Goal: Contribute content: Contribute content

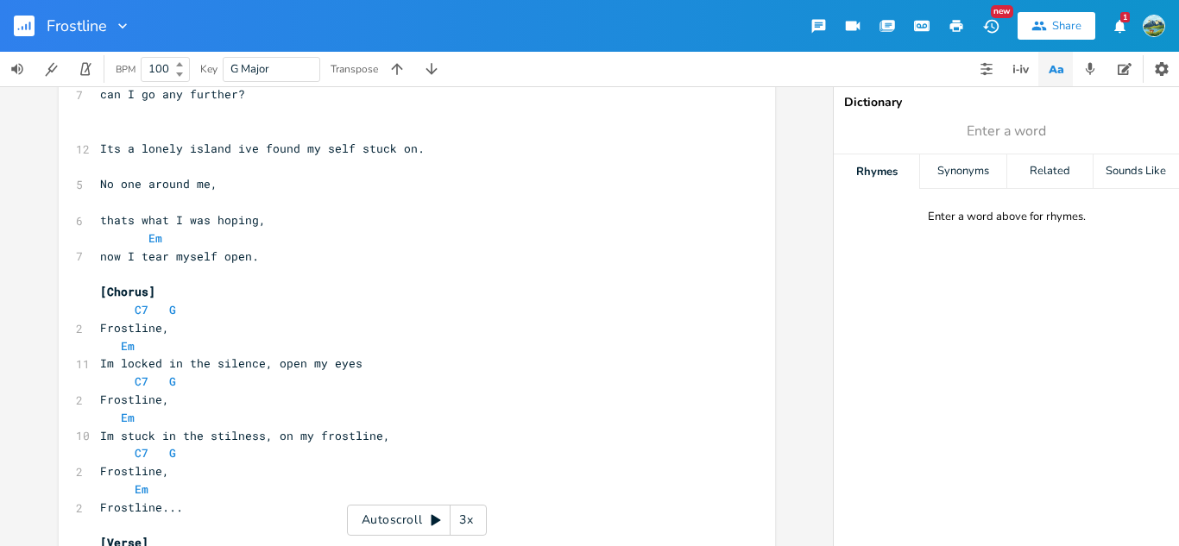
scroll to position [190, 0]
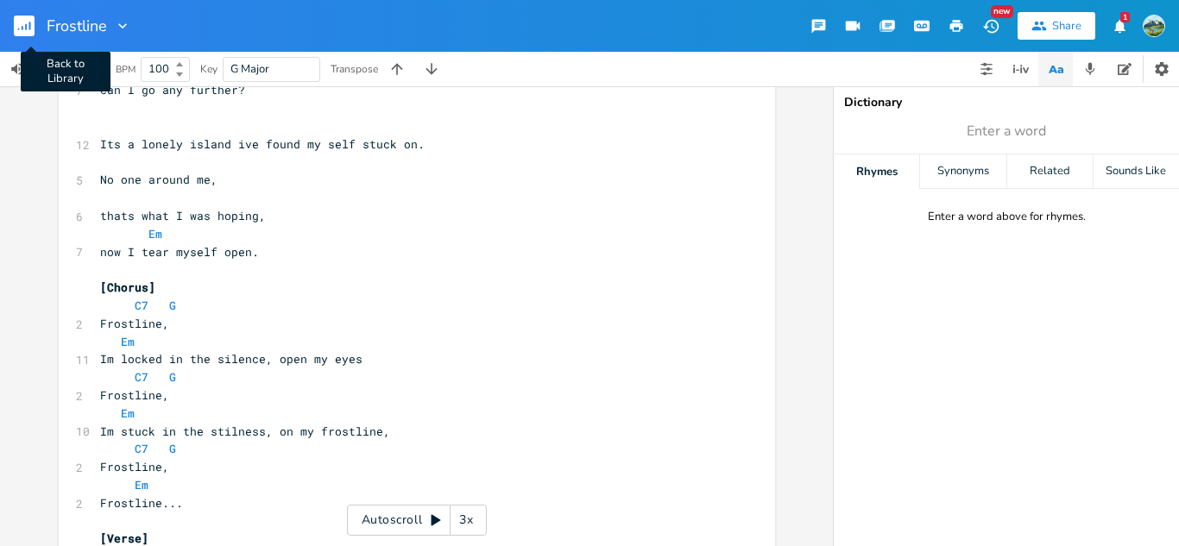
click at [23, 16] on rect "button" at bounding box center [24, 26] width 21 height 21
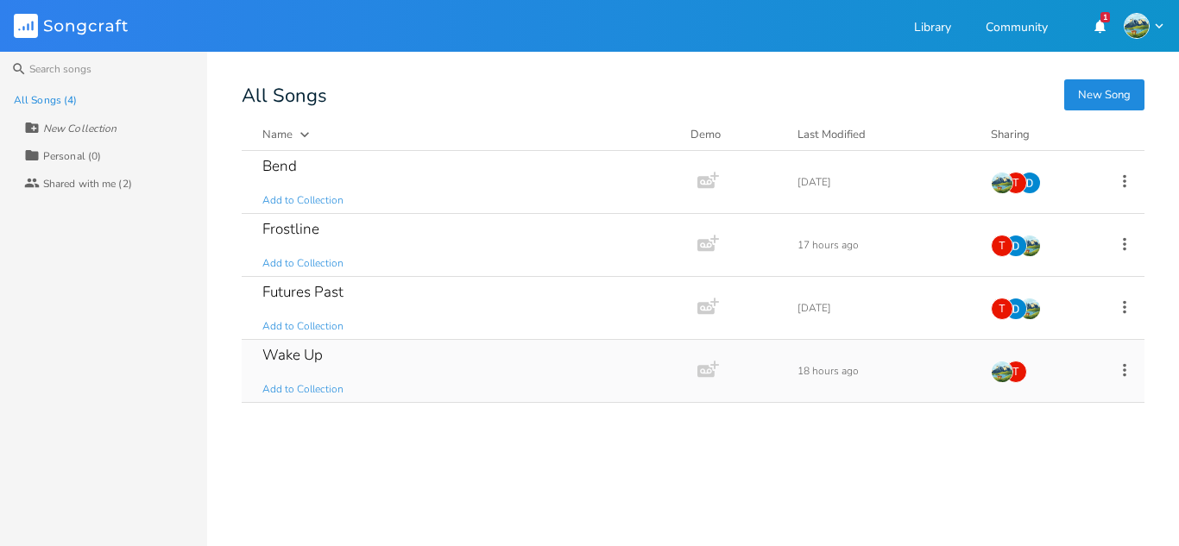
click at [401, 387] on div "Wake Up Add to Collection" at bounding box center [465, 371] width 407 height 62
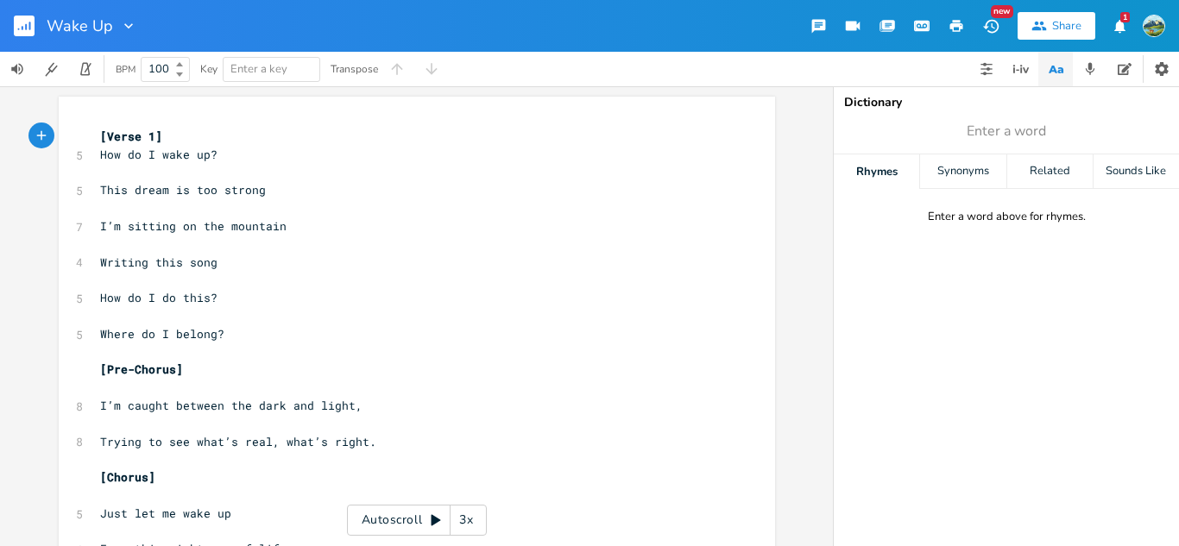
click at [272, 291] on pre "How do I do this?" at bounding box center [408, 298] width 623 height 18
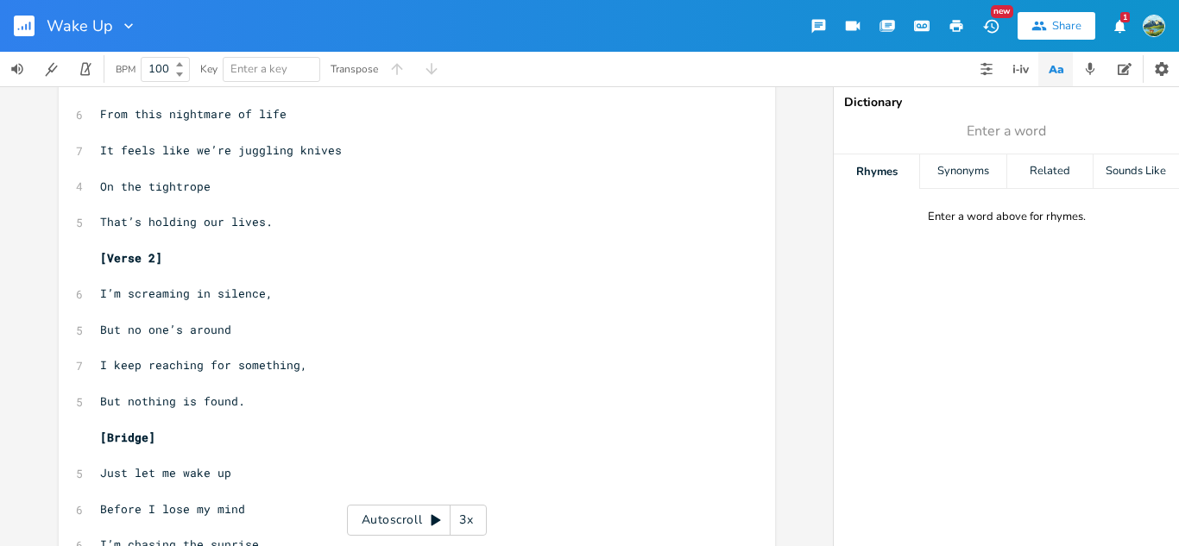
scroll to position [567, 0]
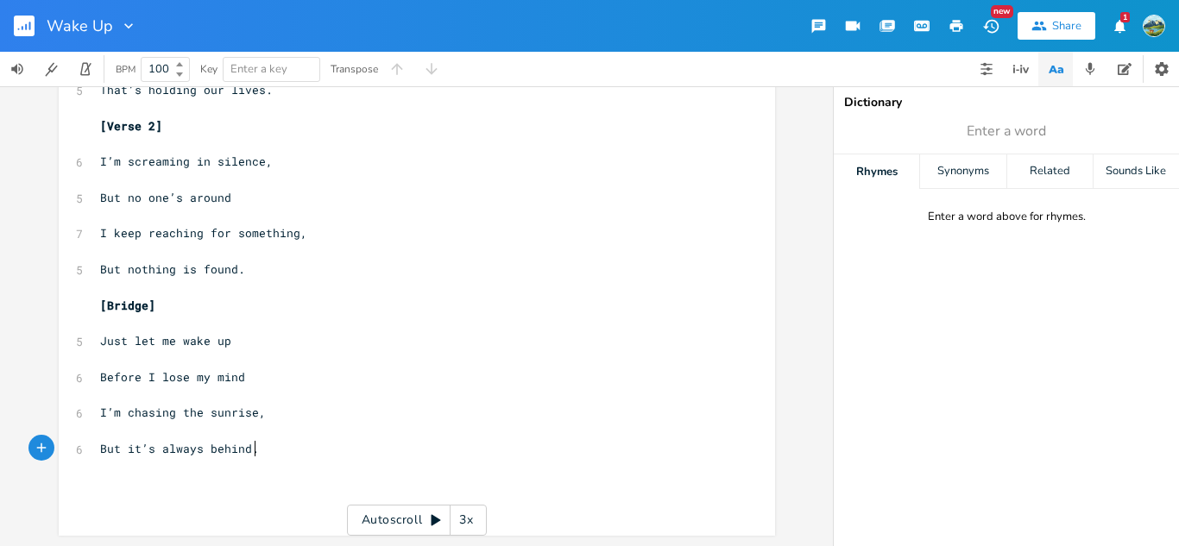
click at [290, 445] on pre "But it’s always behind." at bounding box center [408, 449] width 623 height 18
type textarea "T"
type textarea "Teh"
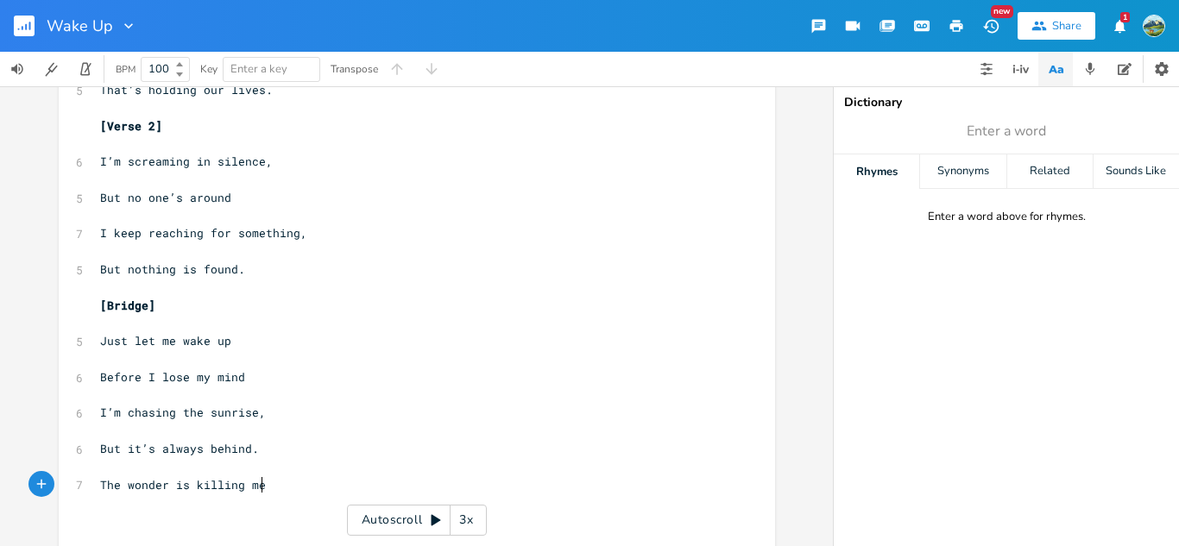
type textarea "he wonder is killing me"
type textarea "How do i"
type textarea "I love I dont"
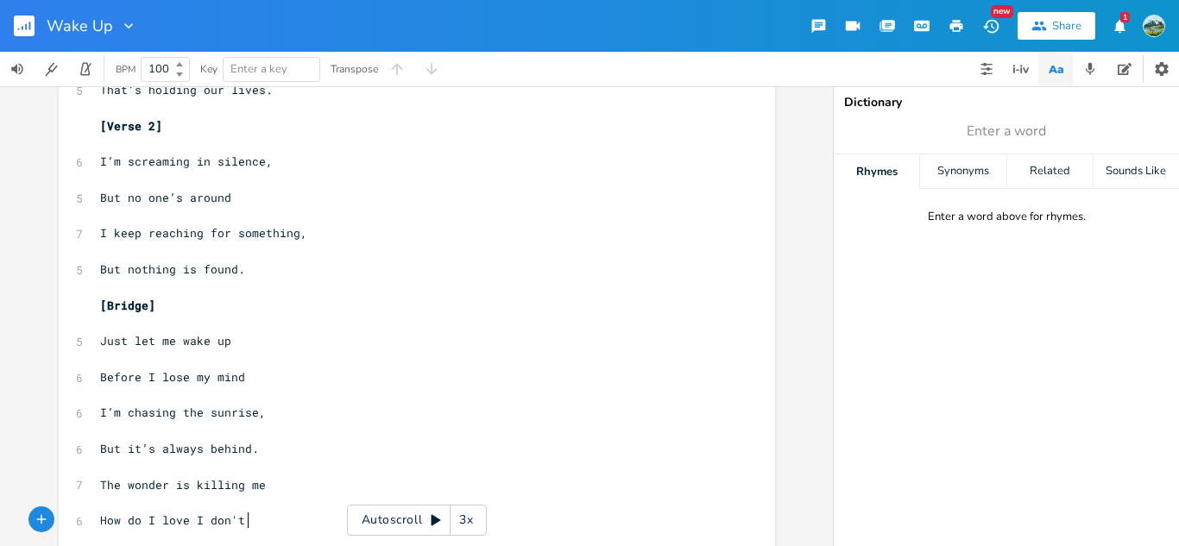
scroll to position [0, 9]
type textarea "'t Wan"
type textarea "want to goo"
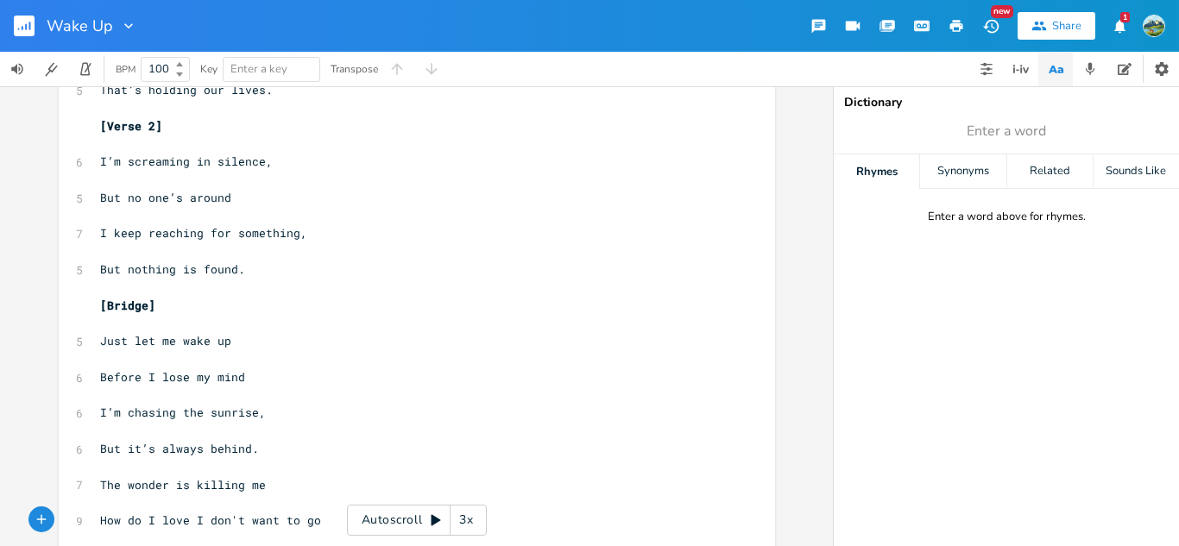
click at [180, 521] on span "How do I love I don't want to go" at bounding box center [210, 521] width 221 height 16
type textarea "How do I love I don't want to go"
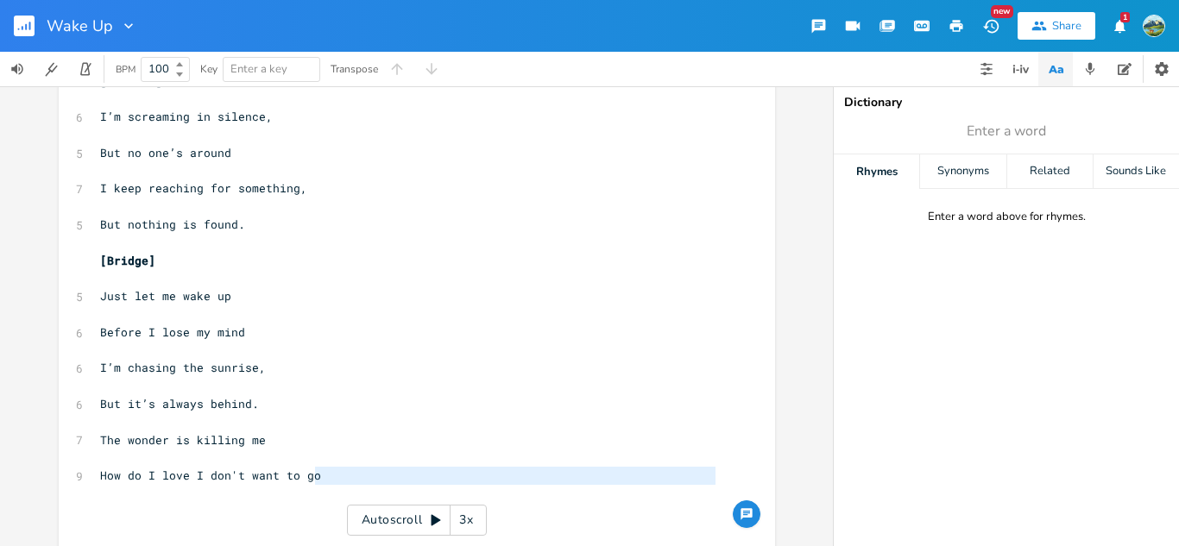
type textarea "How do I love I don't want to go"
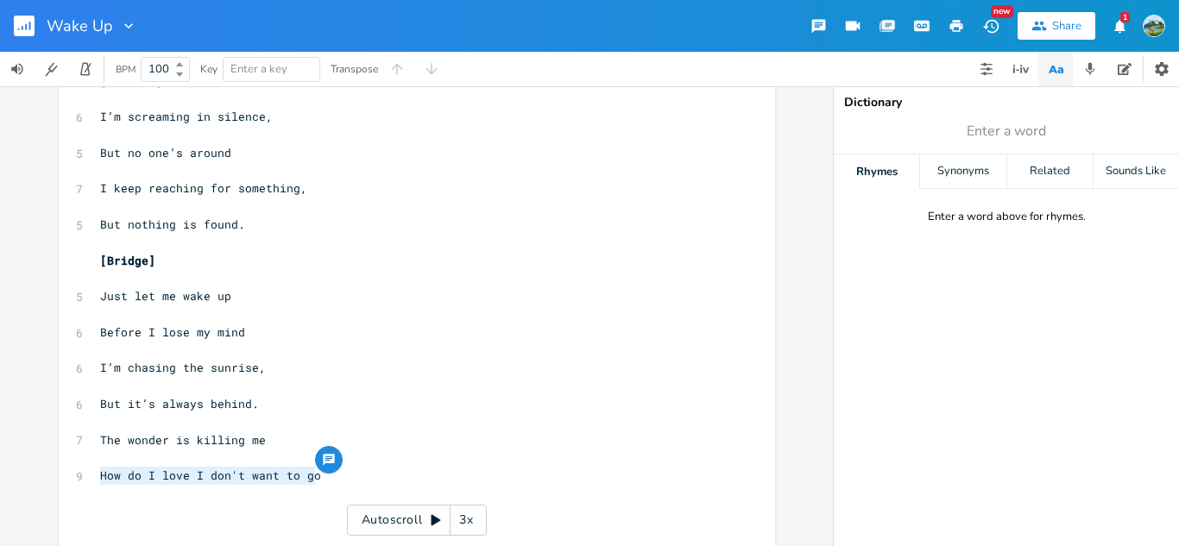
drag, startPoint x: 313, startPoint y: 521, endPoint x: 48, endPoint y: 474, distance: 269.3
click at [48, 474] on div "How do I love I don't want to go x [Verse 1] 5 How do I wake up? ​ 5 This dream…" at bounding box center [416, 316] width 833 height 460
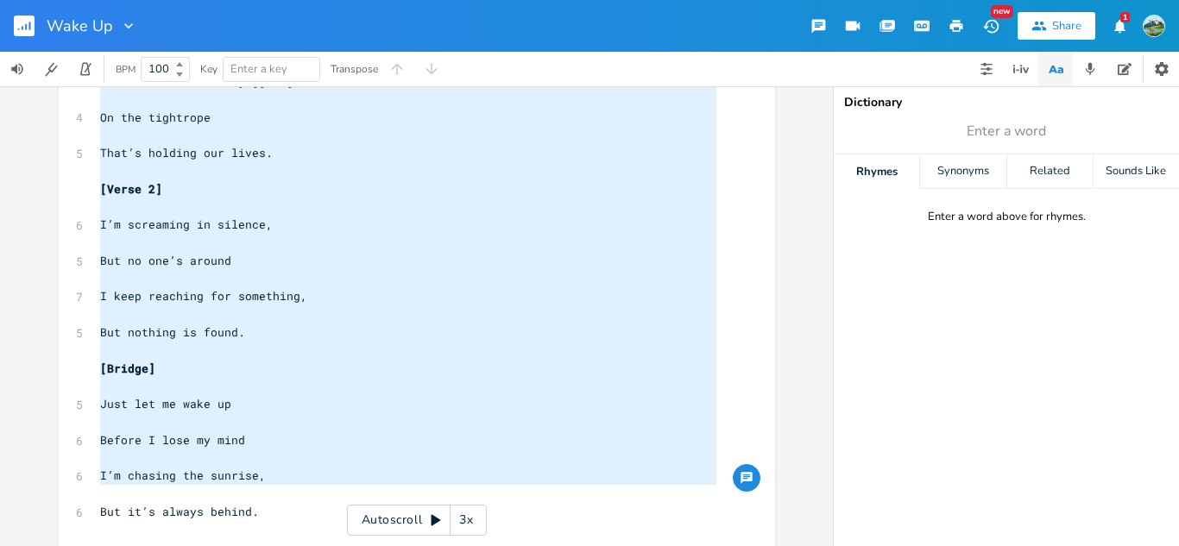
scroll to position [593, 0]
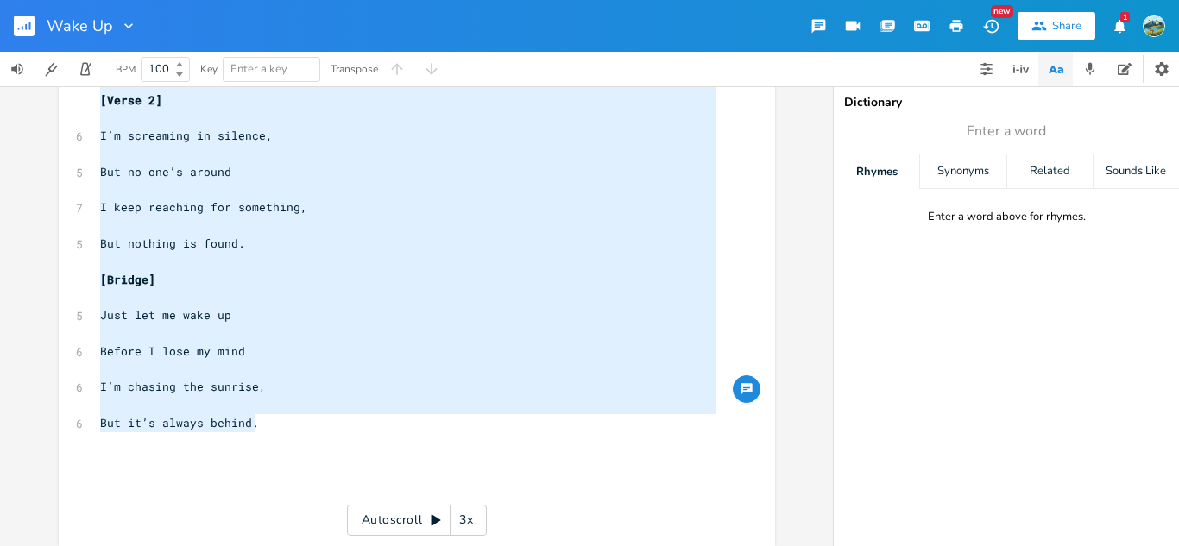
drag, startPoint x: 98, startPoint y: 133, endPoint x: 283, endPoint y: 429, distance: 349.5
click at [283, 429] on div "[Verse 1] 5 How do I wake up? ​ 5 This dream is too strong ​ 7 I’m sitting on t…" at bounding box center [408, 29] width 623 height 988
type textarea "[Verse 1] How do I wake up? This dream is too strong I’m sitting on the mountai…"
paste textarea
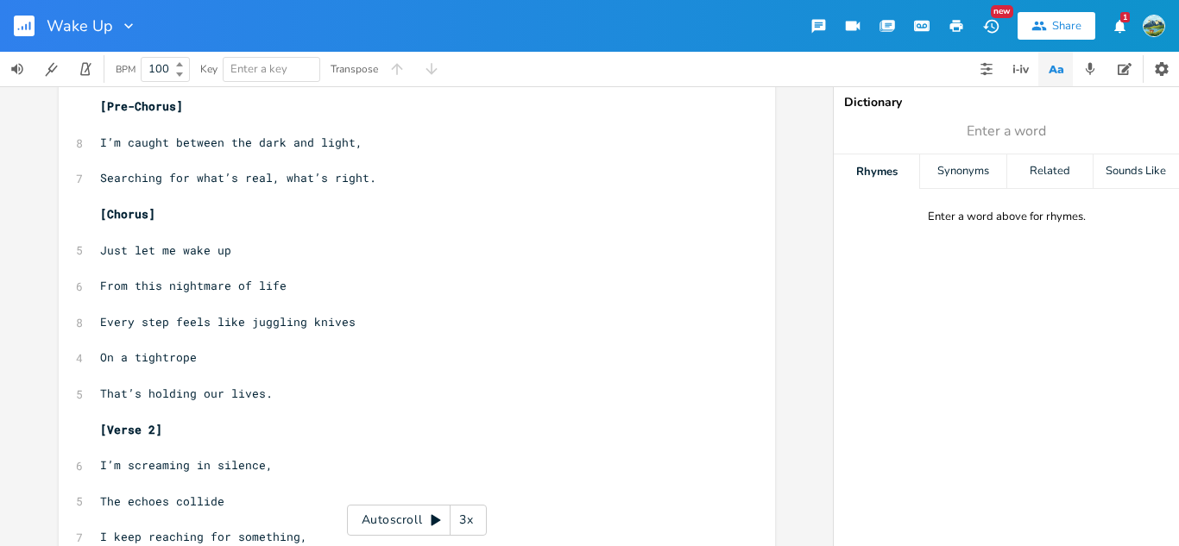
scroll to position [37, 0]
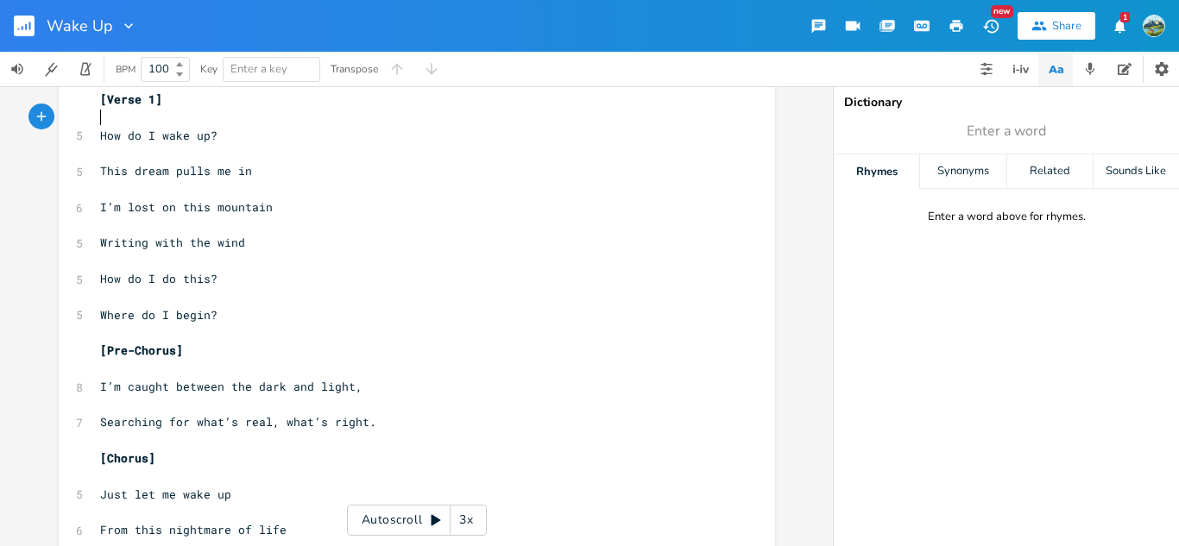
click at [103, 98] on span "[Verse 1]" at bounding box center [131, 100] width 62 height 16
type textarea "[Verse 1]"
click at [103, 98] on span "[Verse 1]" at bounding box center [131, 100] width 62 height 16
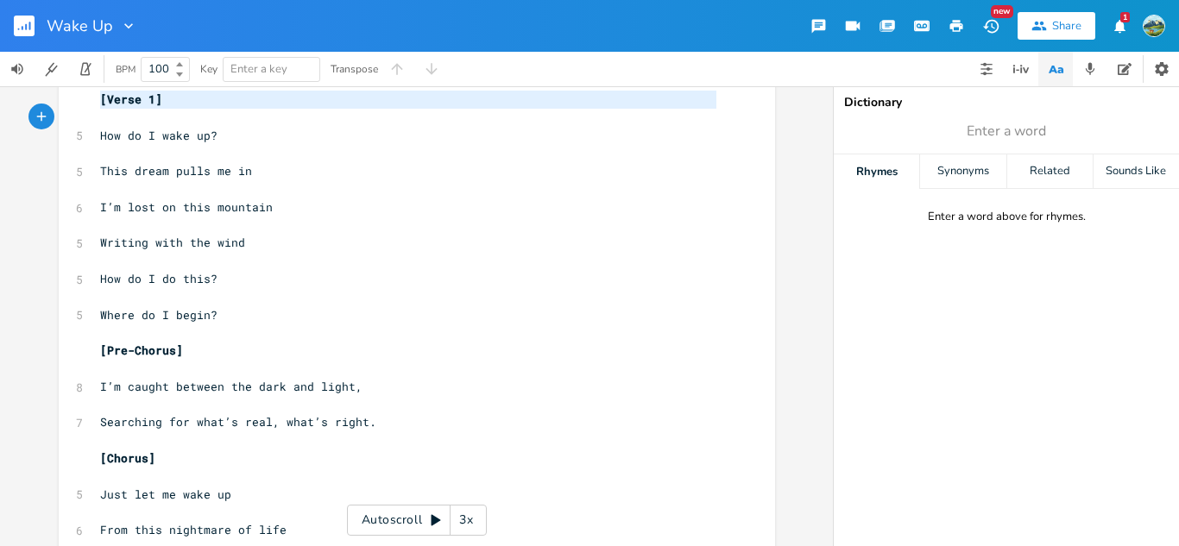
click at [103, 98] on span "[Verse 1]" at bounding box center [131, 100] width 62 height 16
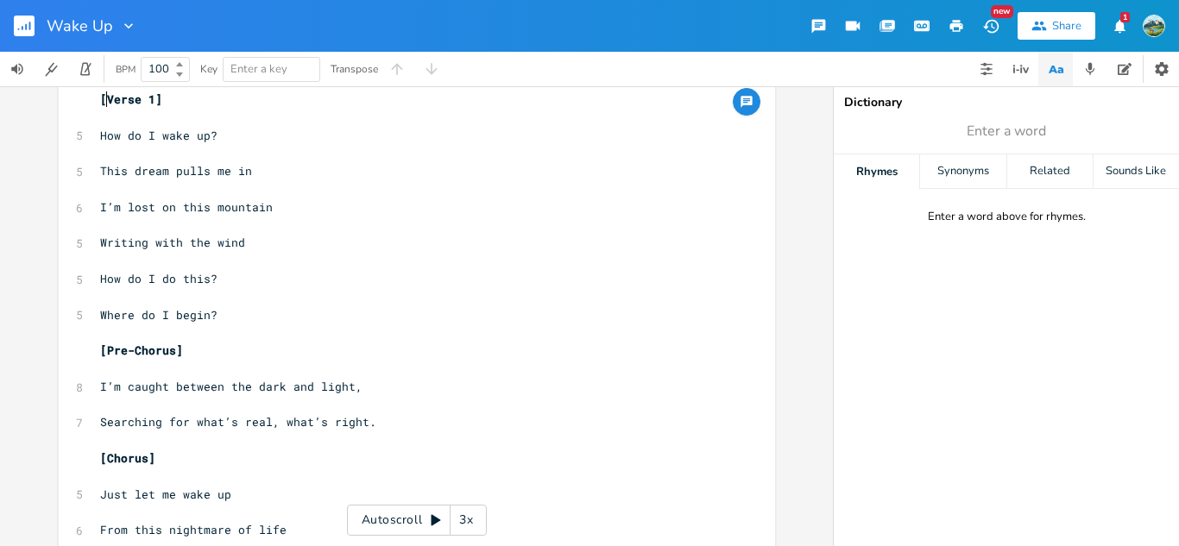
click at [103, 98] on span "[Verse 1]" at bounding box center [131, 100] width 62 height 16
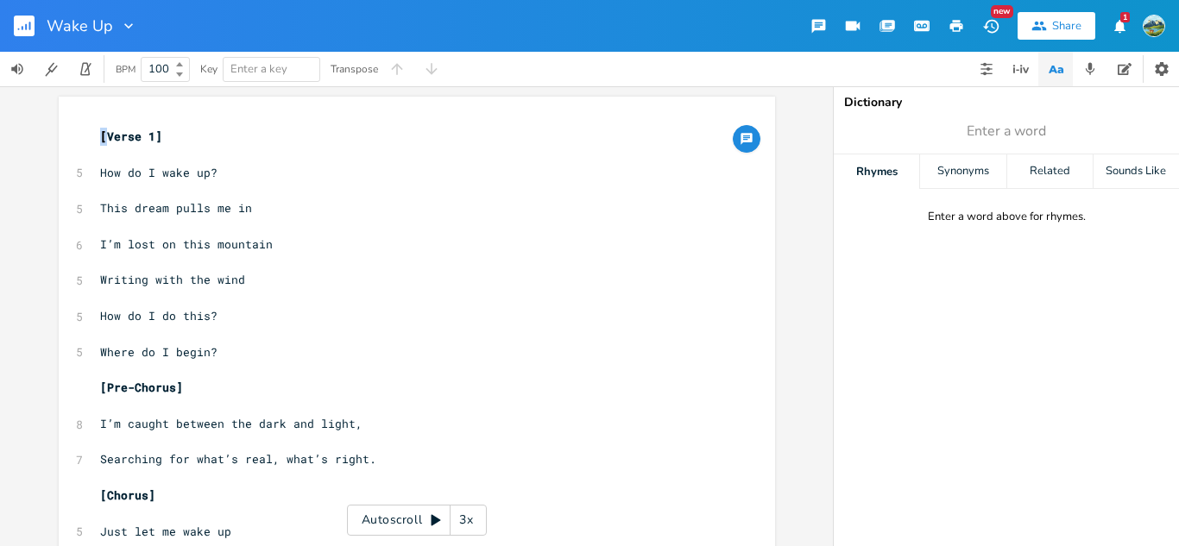
drag, startPoint x: 90, startPoint y: 97, endPoint x: 103, endPoint y: 98, distance: 13.1
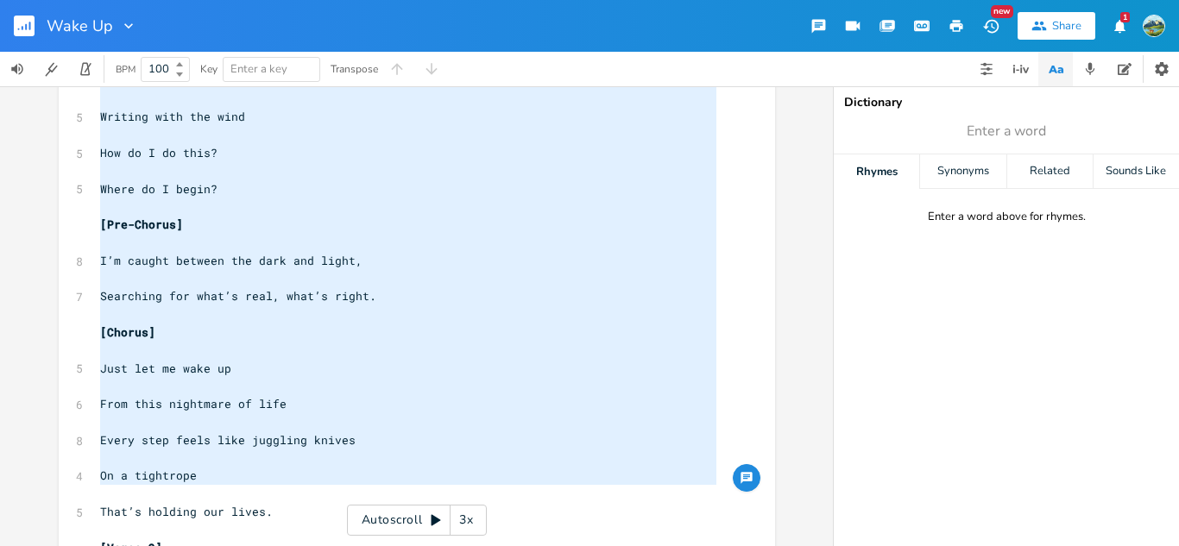
type textarea "[Verse 1] How do I wake up? This dream pulls me in I’m lost on this mountain Wr…"
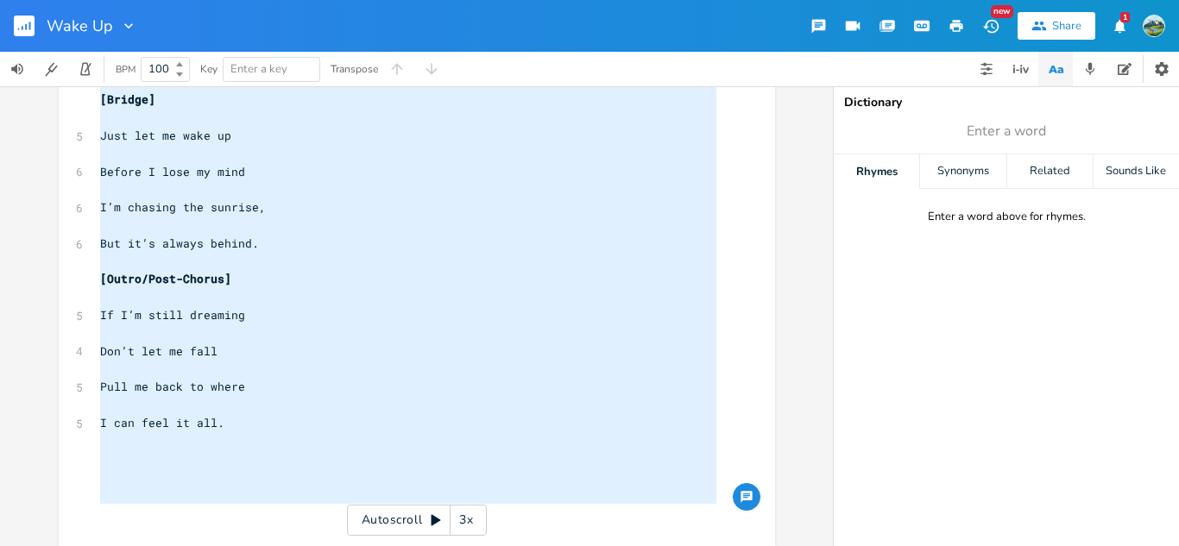
drag, startPoint x: 95, startPoint y: 138, endPoint x: 334, endPoint y: 522, distance: 452.5
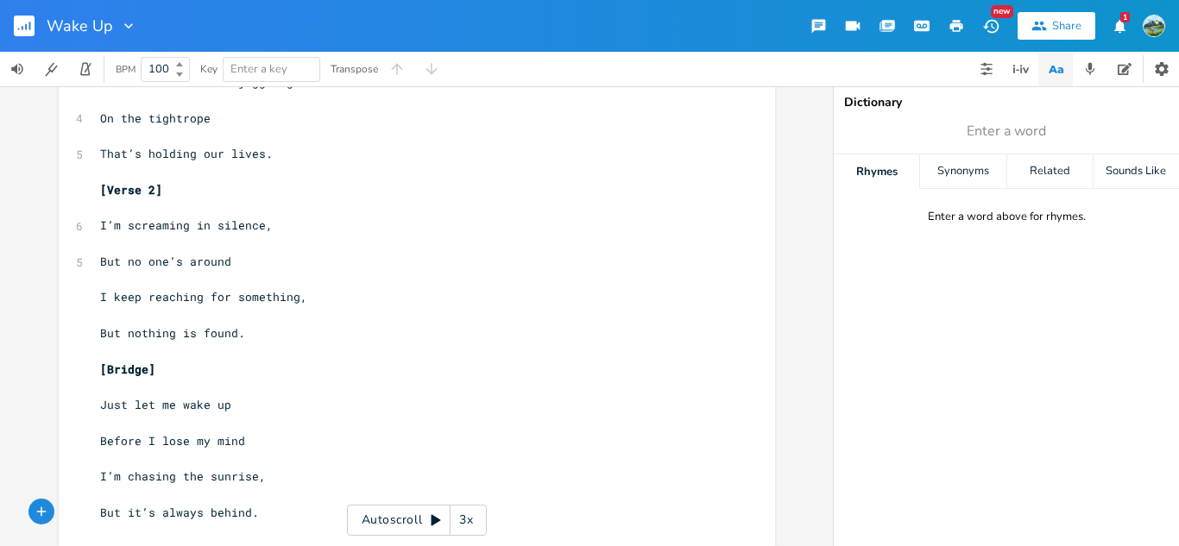
scroll to position [514, 0]
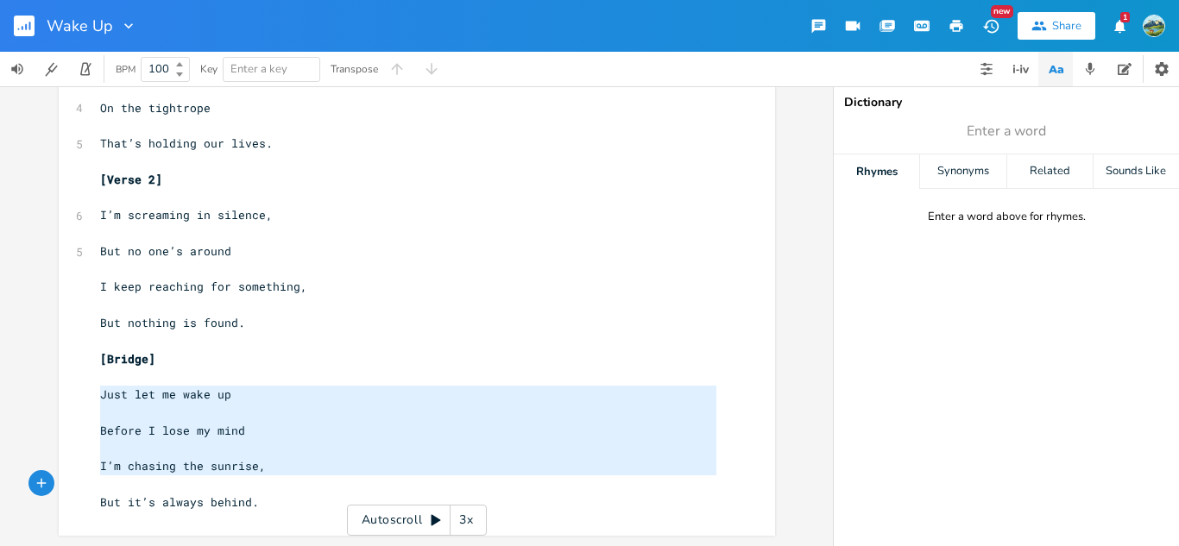
type textarea "Just let me wake up Before I lose my mind I’m chasing the sunrise, But it’s alw…"
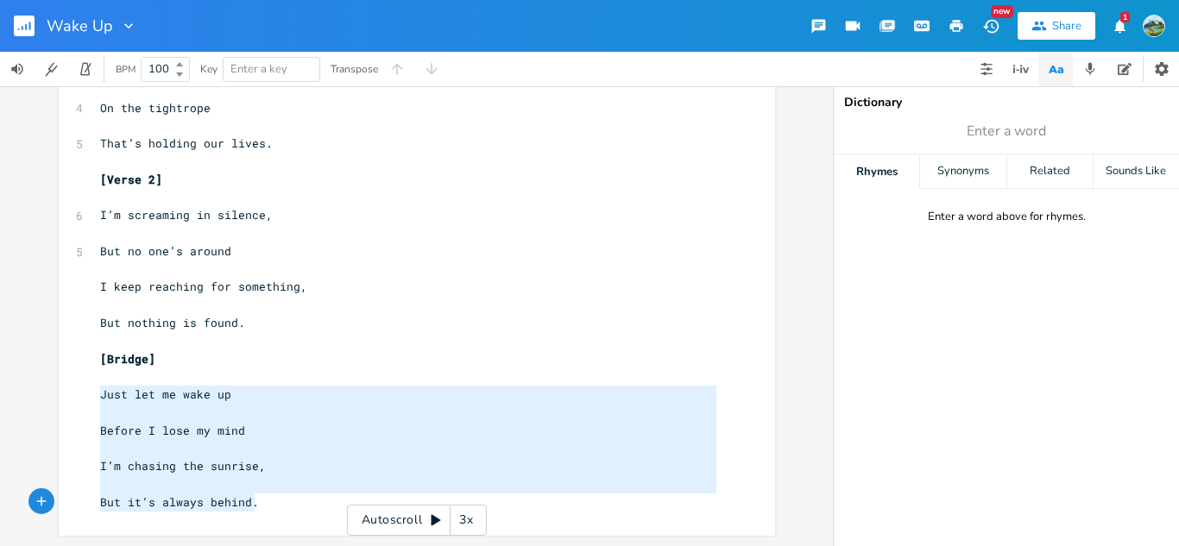
drag, startPoint x: 94, startPoint y: 388, endPoint x: 311, endPoint y: 519, distance: 252.9
click at [311, 519] on div "x [Verse 1] 5 How do I wake up? ​ 5 This dream is too strong ​ 7 I’m sitting on…" at bounding box center [430, 76] width 666 height 931
paste textarea
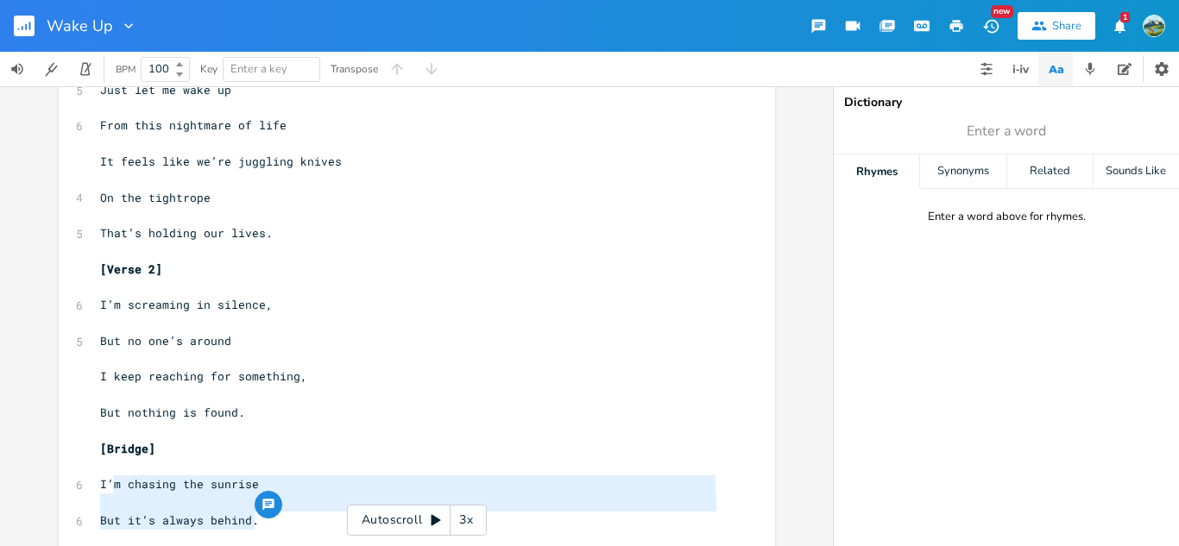
type textarea "’m chasing the sunrise But it’s always behind."
drag, startPoint x: 259, startPoint y: 524, endPoint x: 103, endPoint y: 478, distance: 162.8
click at [103, 478] on div "[Verse 1] 5 How do I wake up? ​ 5 This dream is too strong ​ 7 I’m sitting on t…" at bounding box center [408, 117] width 623 height 826
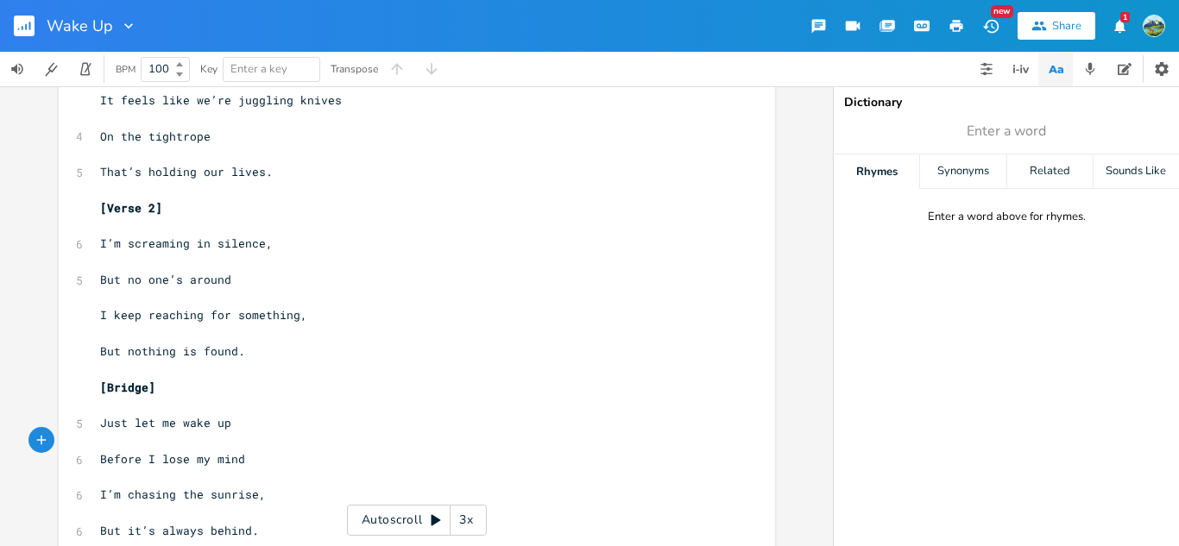
scroll to position [514, 0]
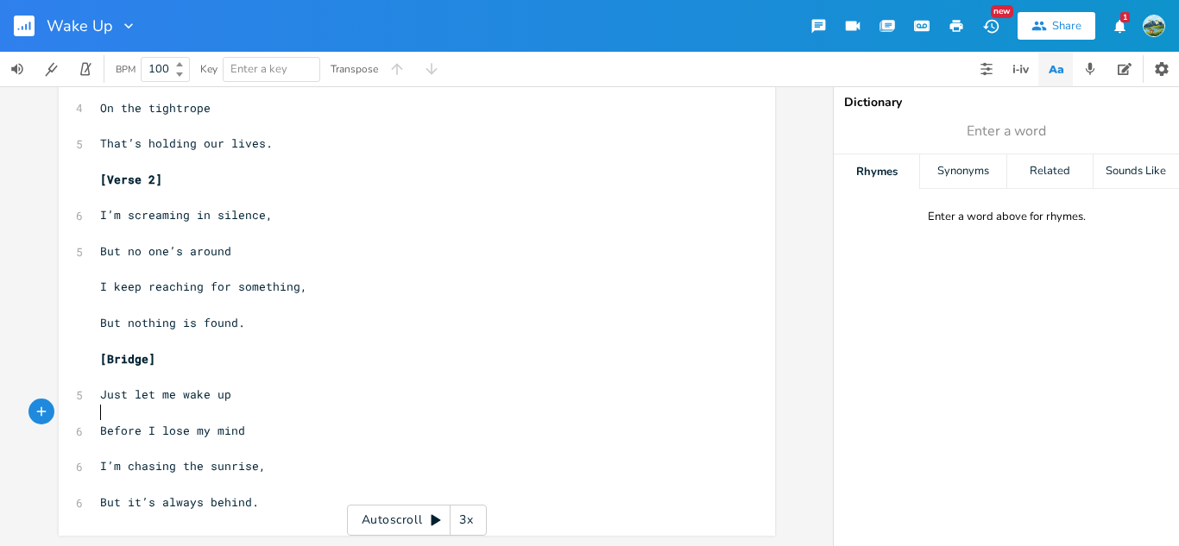
click at [258, 503] on pre "But it’s always behind." at bounding box center [408, 503] width 623 height 18
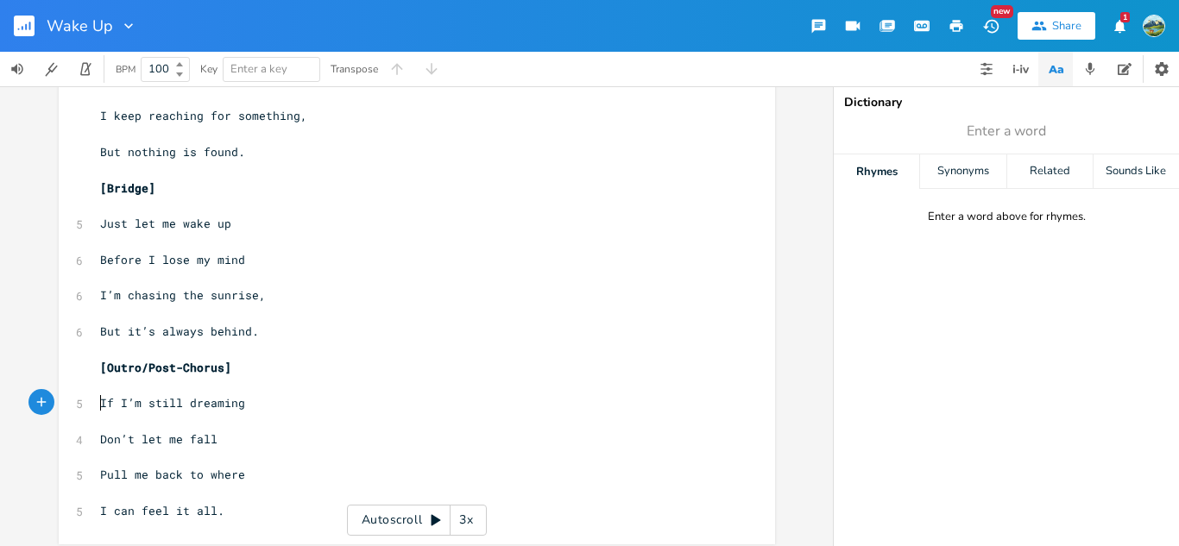
scroll to position [693, 0]
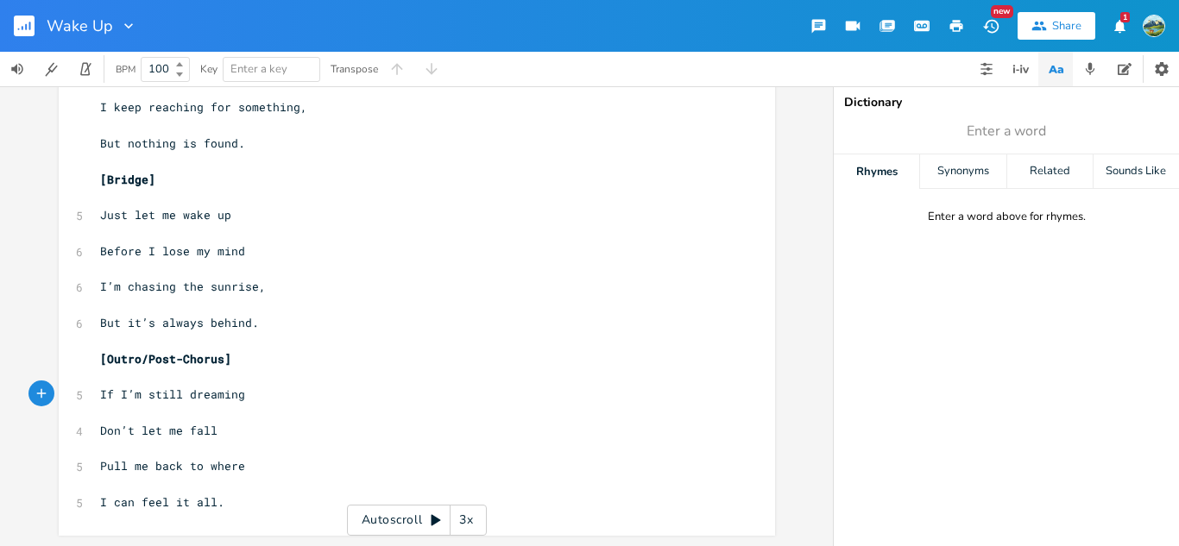
click at [250, 287] on span "I’m chasing the sunrise," at bounding box center [183, 287] width 166 height 16
click at [237, 496] on pre "I can feel it all." at bounding box center [408, 503] width 623 height 18
click at [1118, 13] on button "1" at bounding box center [1119, 25] width 35 height 31
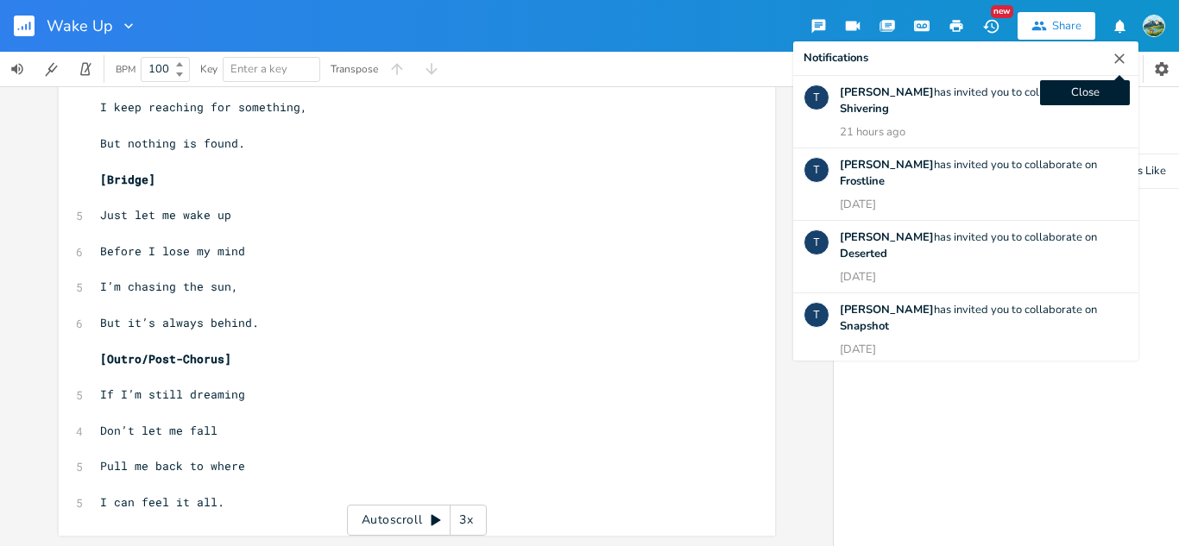
click at [1118, 62] on icon "button" at bounding box center [1119, 58] width 17 height 17
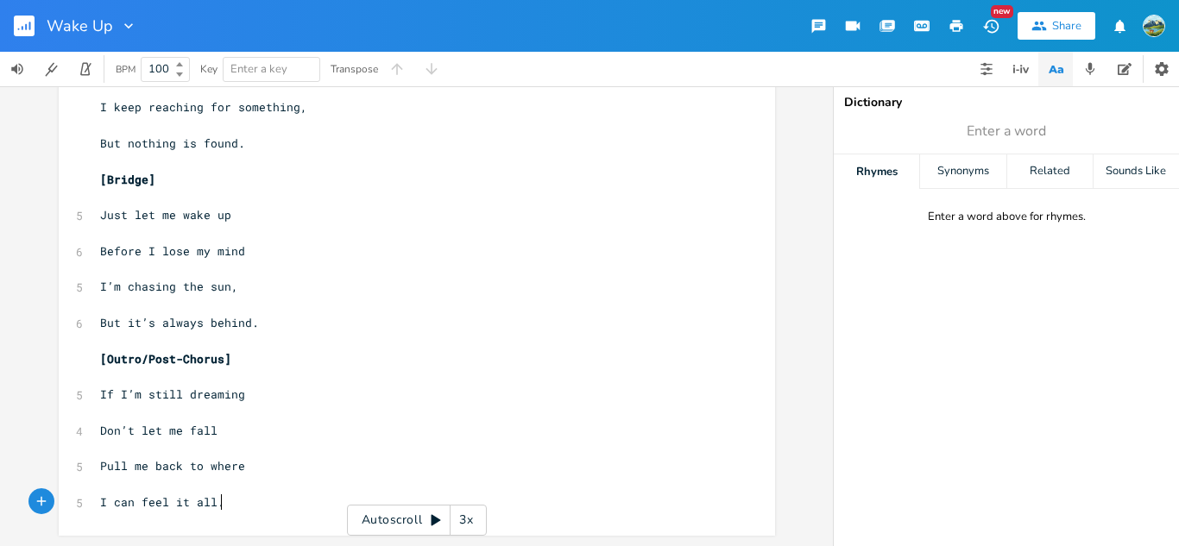
click at [258, 503] on pre "I can feel it all." at bounding box center [408, 503] width 623 height 18
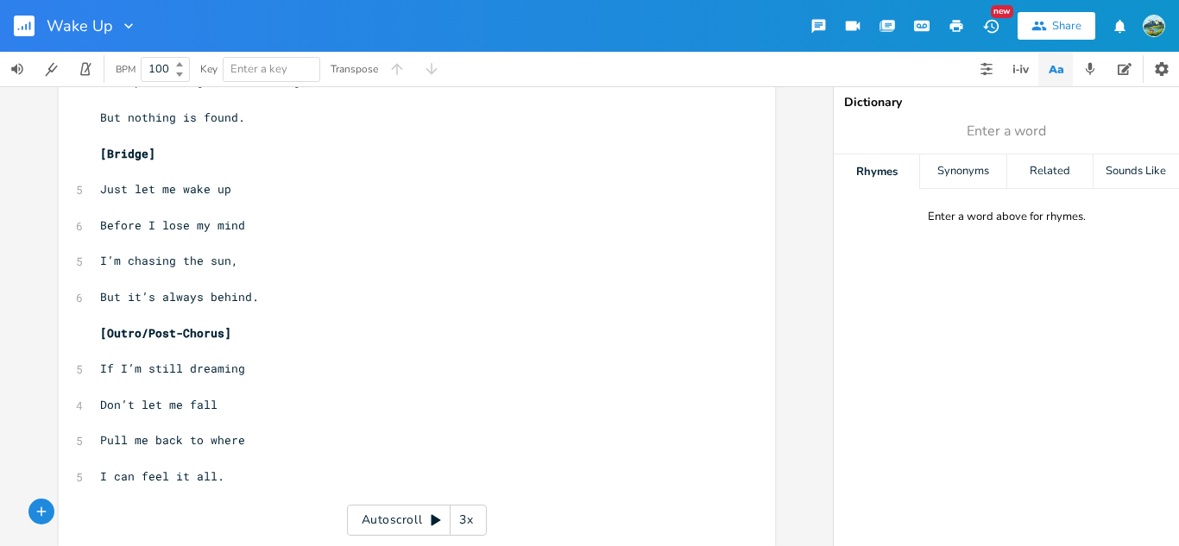
click at [167, 333] on span "[Outro/Post-Chorus]" at bounding box center [165, 333] width 131 height 16
type textarea "pre"
click at [252, 499] on pre "​" at bounding box center [408, 495] width 623 height 18
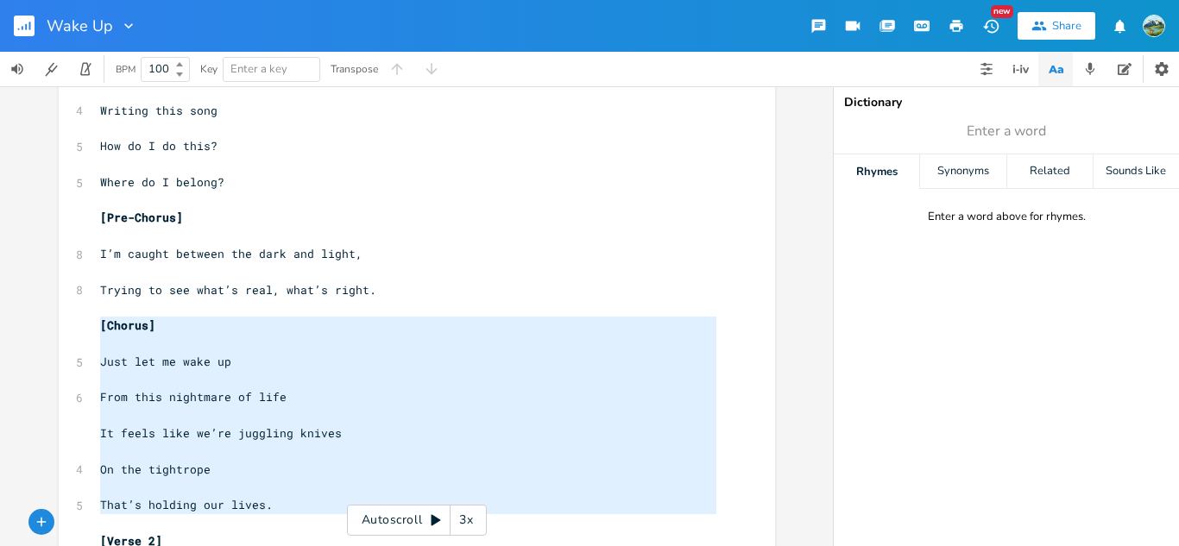
scroll to position [199, 0]
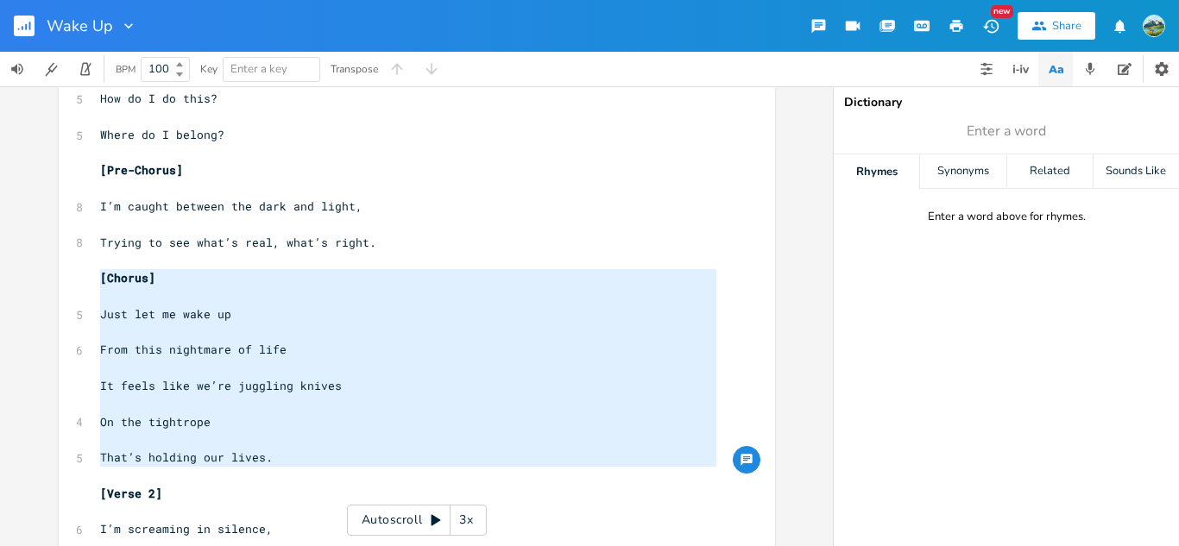
drag, startPoint x: 93, startPoint y: 323, endPoint x: 288, endPoint y: 481, distance: 251.0
click at [288, 481] on div "[Verse 1] 5 How do I wake up? ​ 5 This dream is too strong ​ 7 I’m sitting on t…" at bounding box center [408, 493] width 623 height 1131
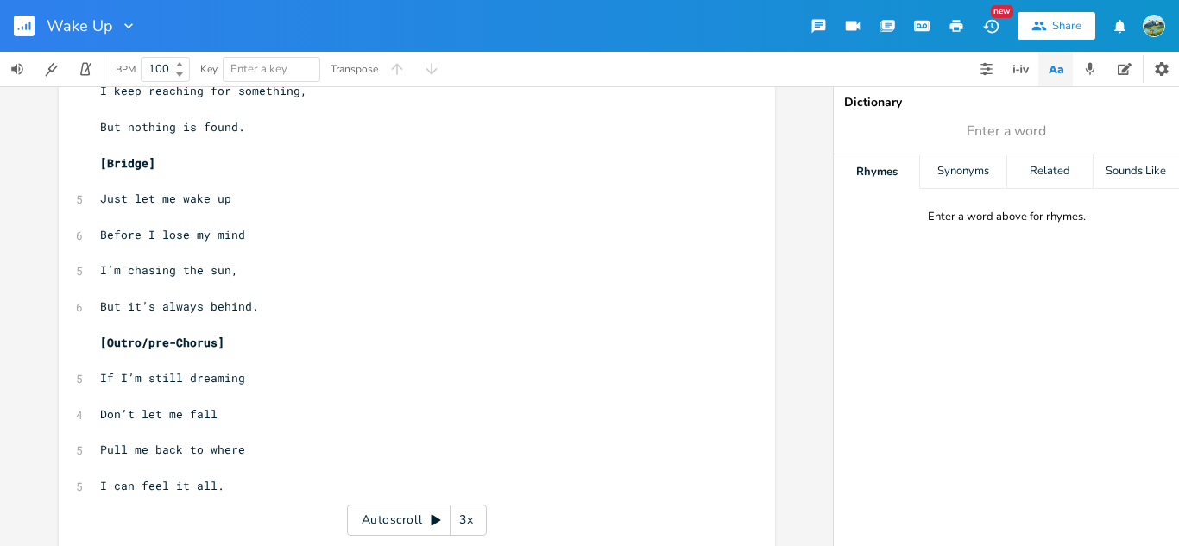
scroll to position [747, 0]
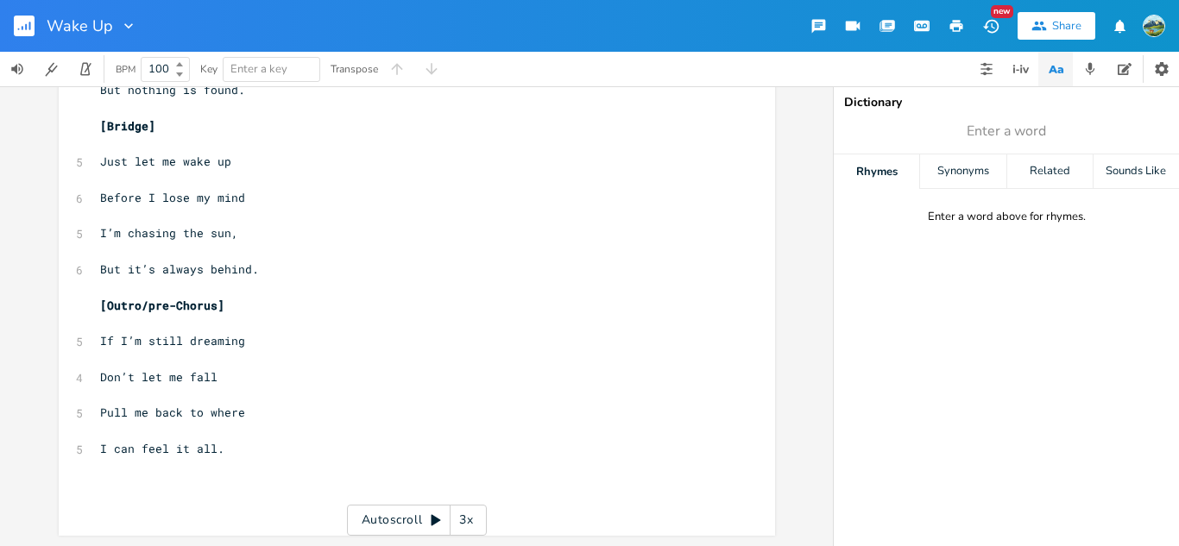
type textarea "[Chorus] Just let me wake up From this nightmare of life It feels like we’re ju…"
click at [261, 496] on pre "​" at bounding box center [408, 503] width 623 height 18
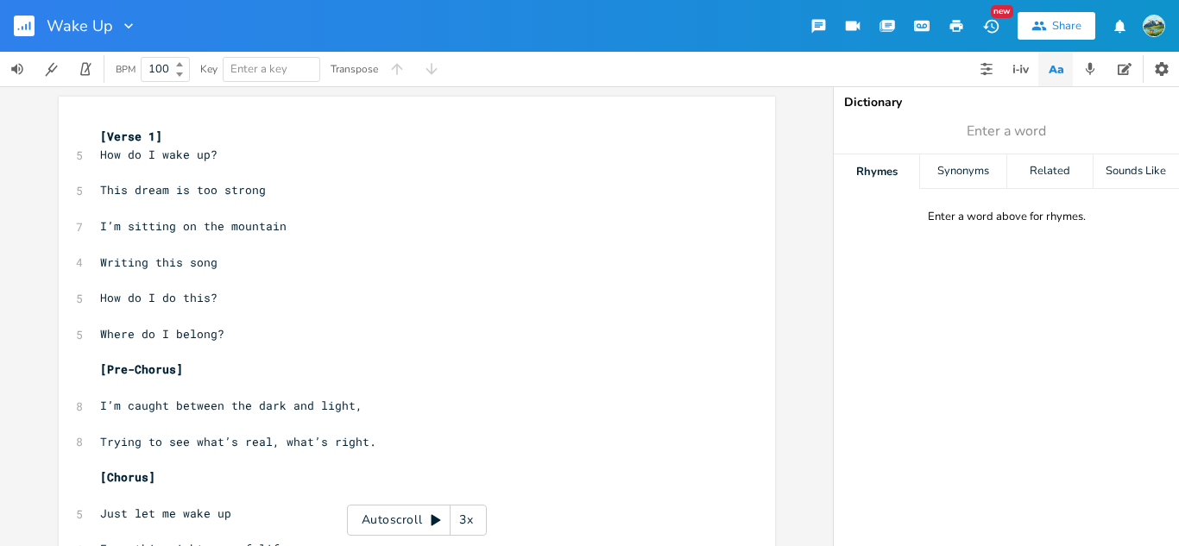
scroll to position [926, 0]
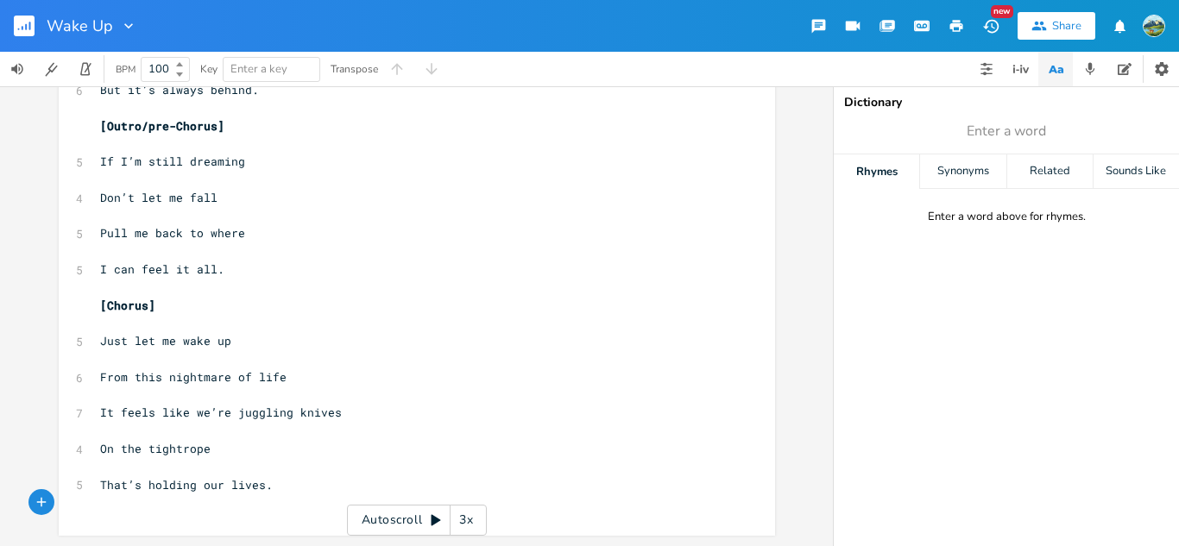
click at [275, 478] on pre "That’s holding our lives." at bounding box center [408, 486] width 623 height 18
type textarea "....."
